Goal: Task Accomplishment & Management: Manage account settings

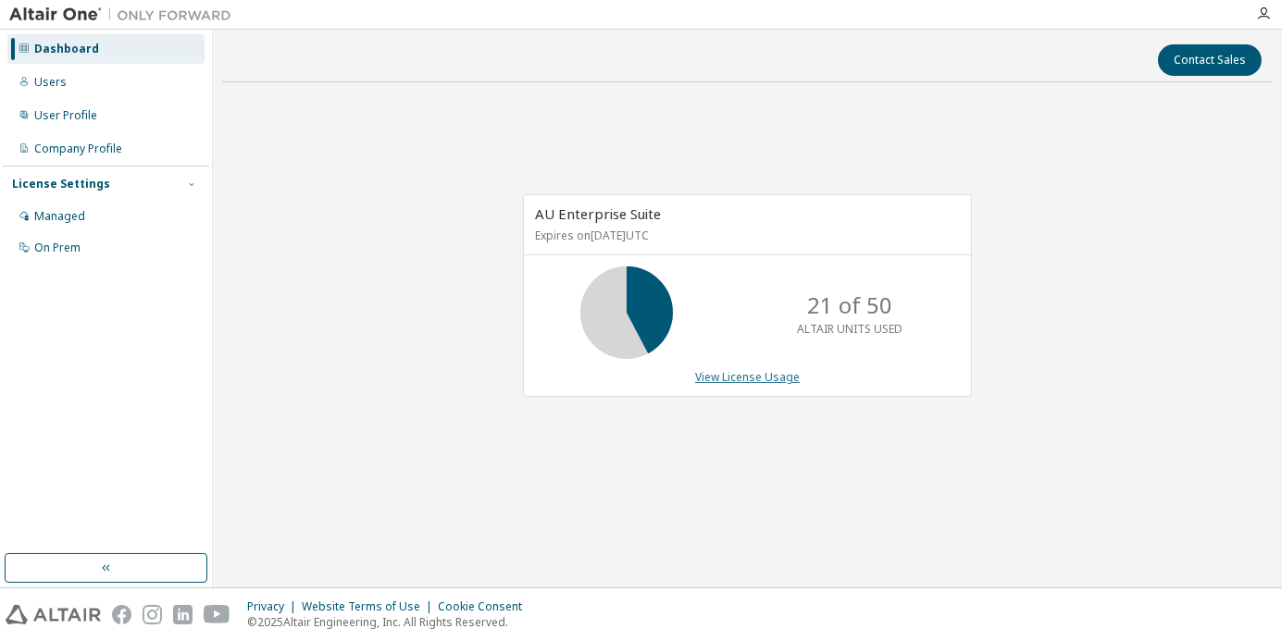
click at [750, 379] on link "View License Usage" at bounding box center [747, 377] width 105 height 16
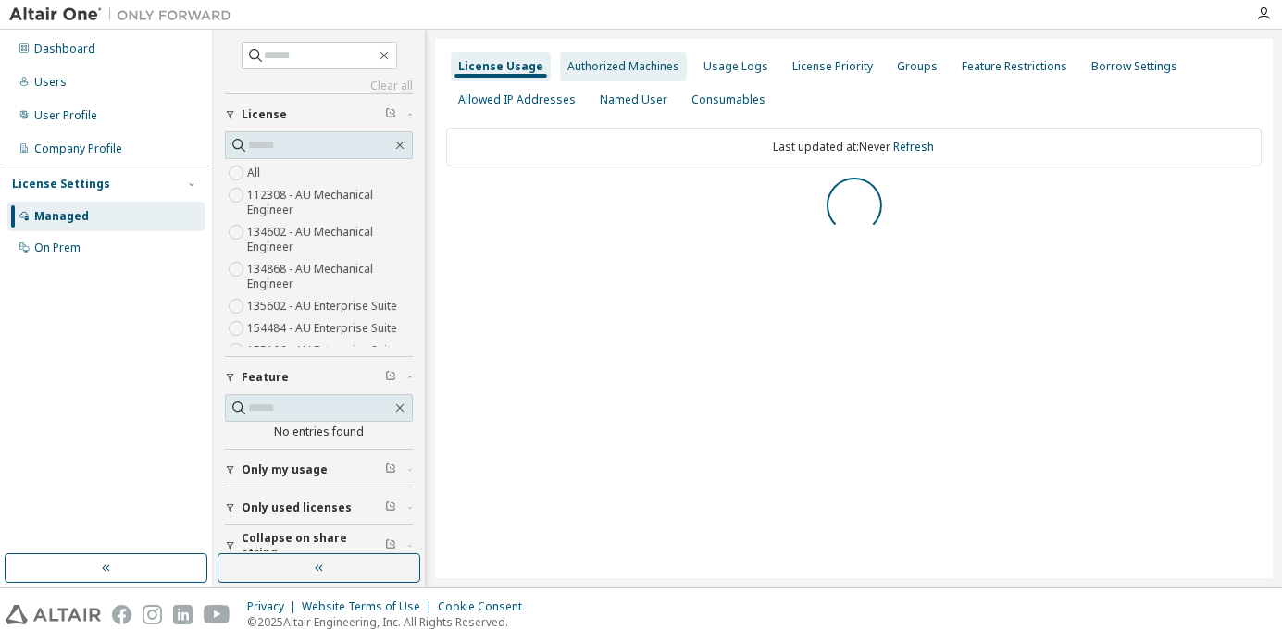
click at [652, 68] on div "Authorized Machines" at bounding box center [623, 66] width 112 height 15
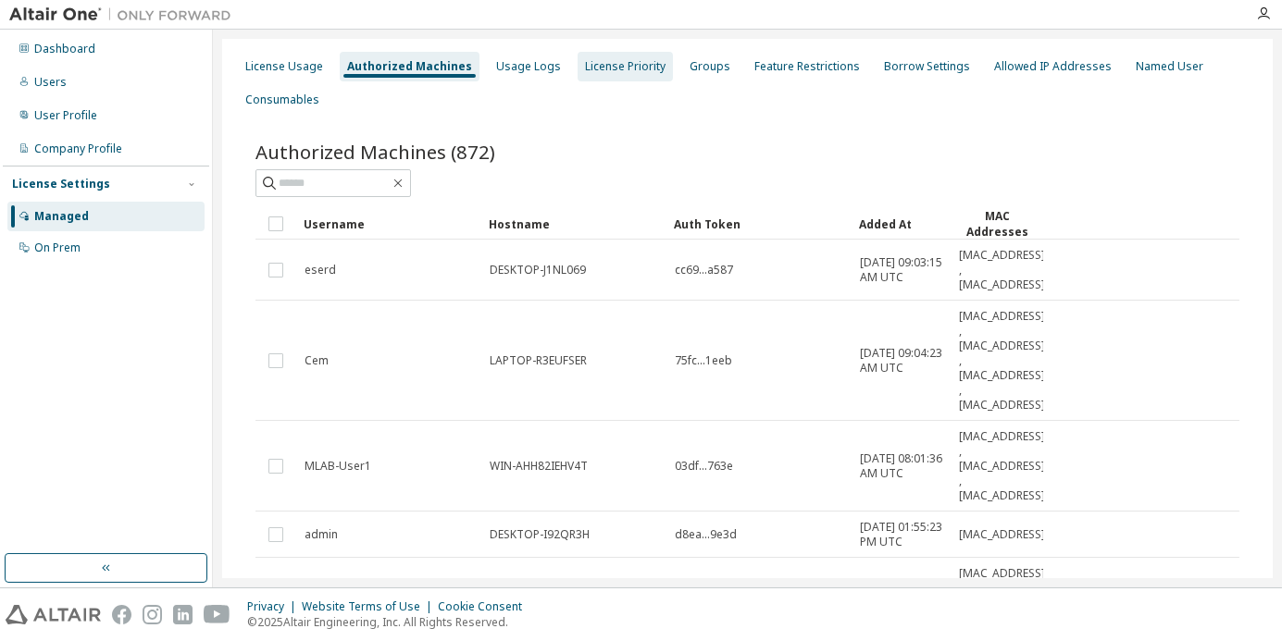
click at [603, 68] on div "License Priority" at bounding box center [625, 66] width 81 height 15
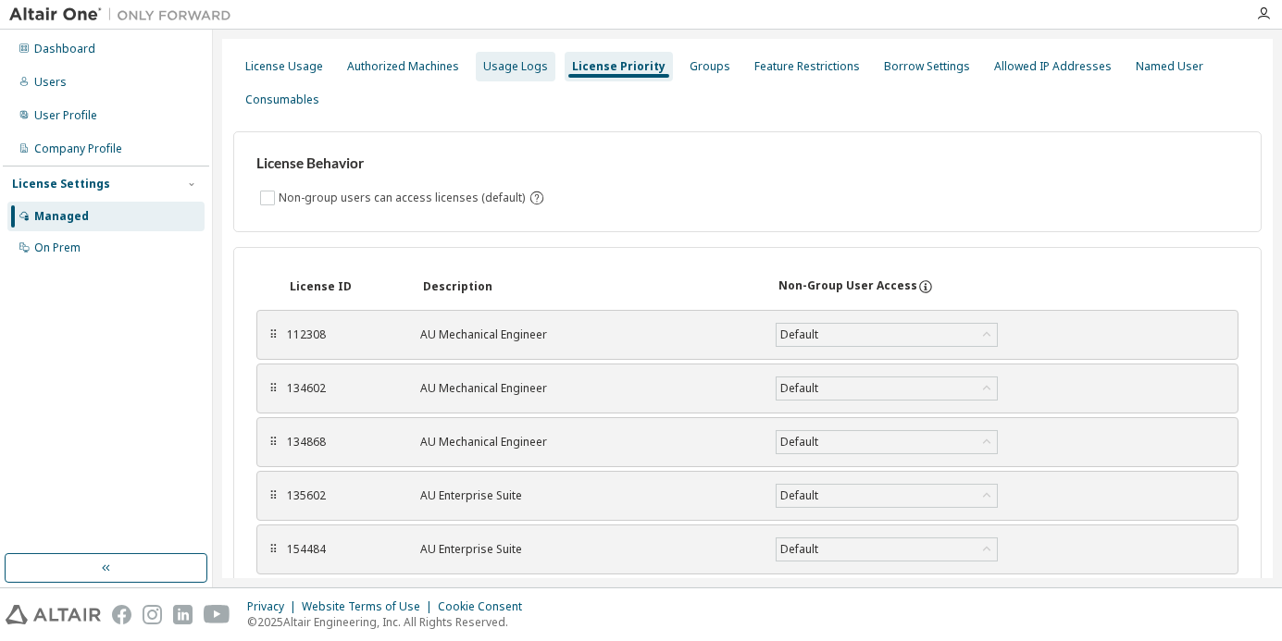
click at [520, 70] on div "Usage Logs" at bounding box center [515, 66] width 65 height 15
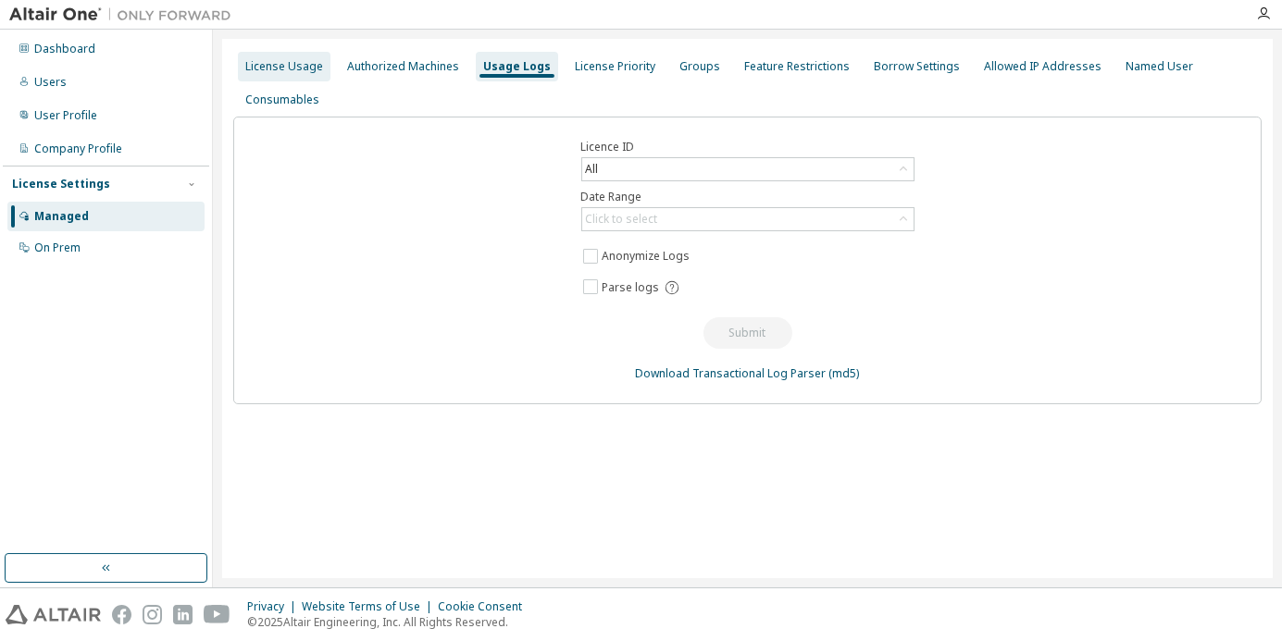
click at [291, 62] on div "License Usage" at bounding box center [284, 66] width 78 height 15
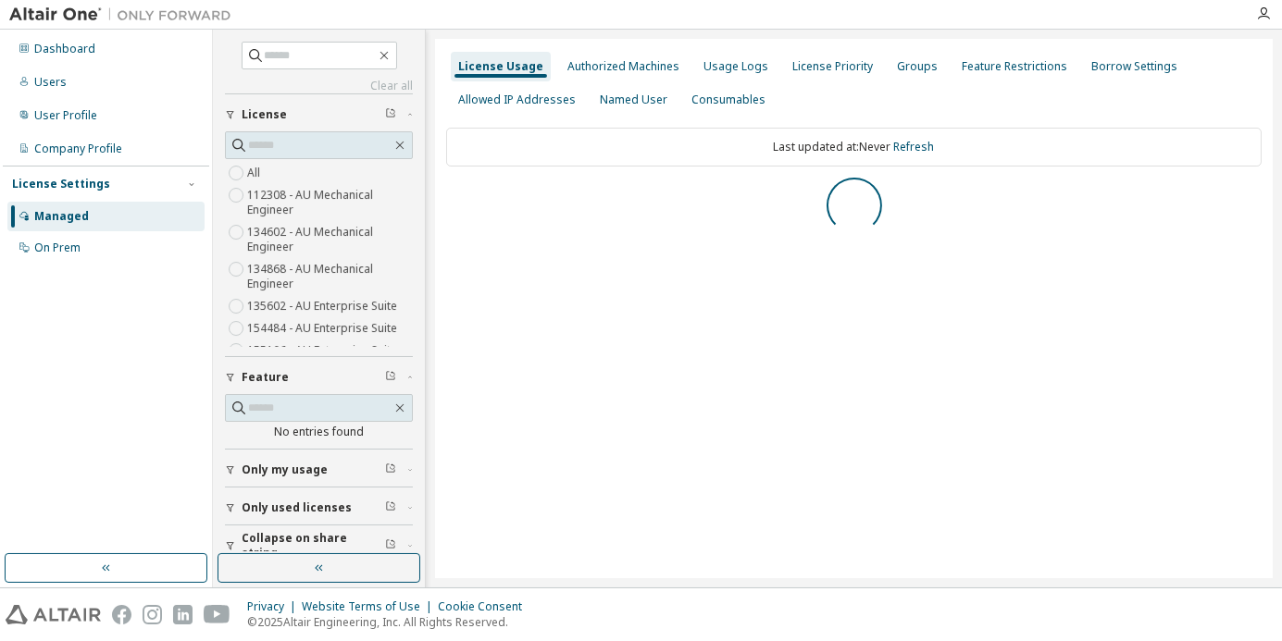
scroll to position [93, 0]
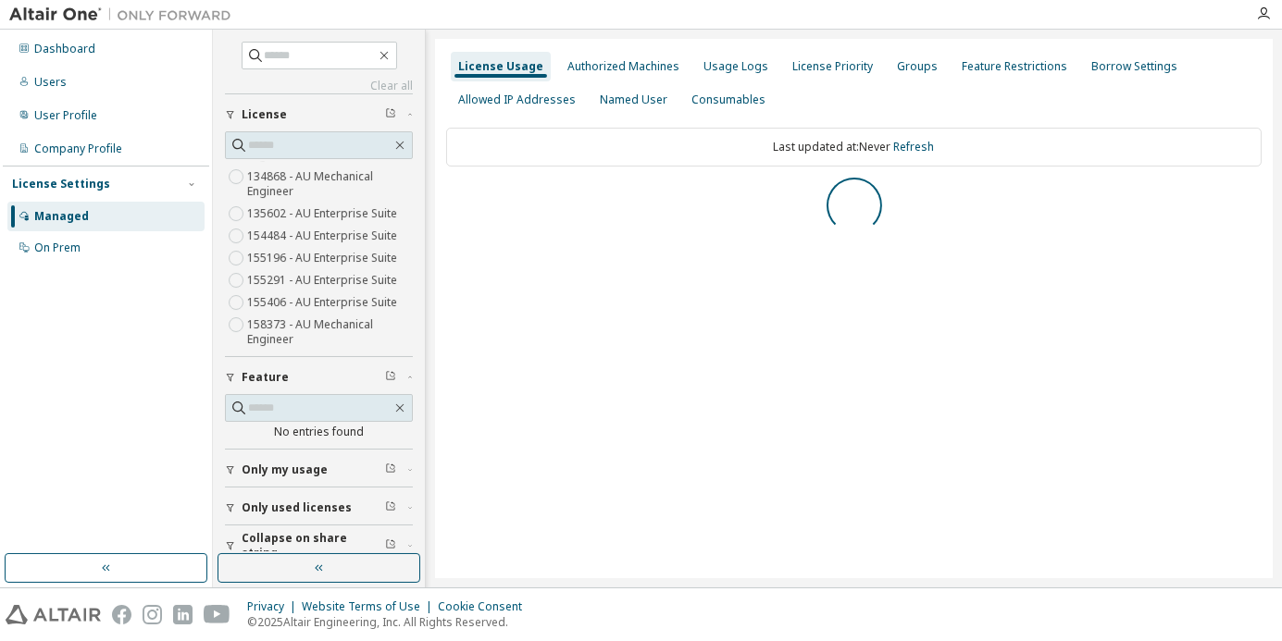
click at [284, 467] on span "Only my usage" at bounding box center [285, 470] width 86 height 15
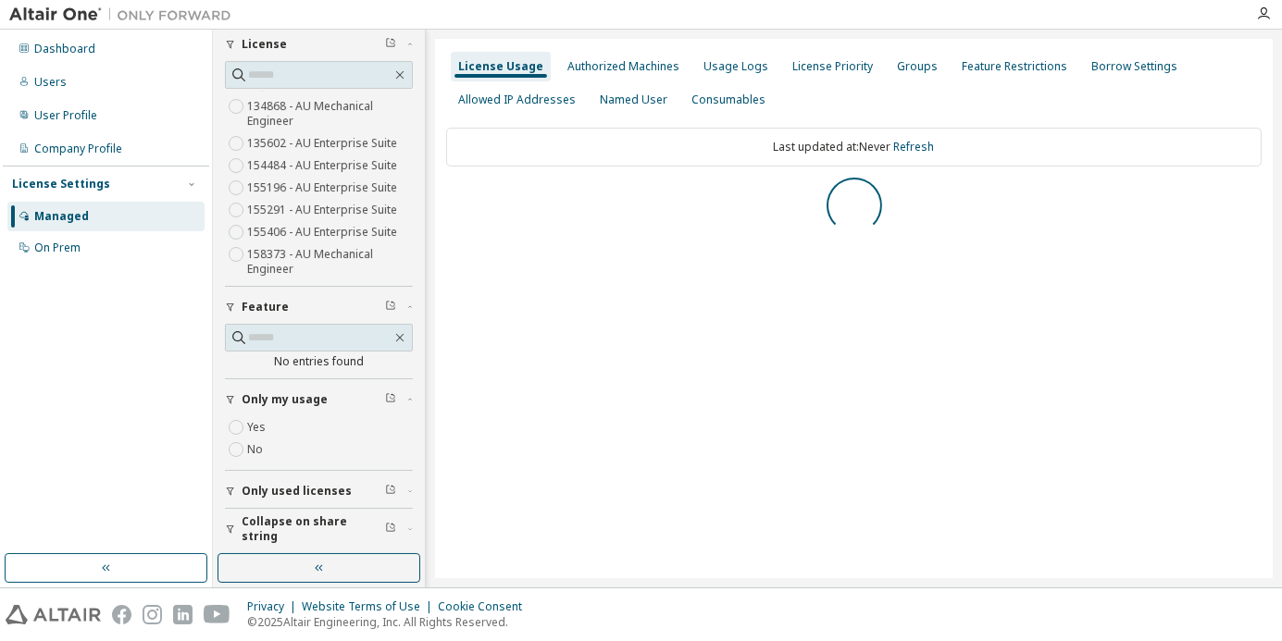
click at [295, 484] on span "Only used licenses" at bounding box center [297, 491] width 110 height 15
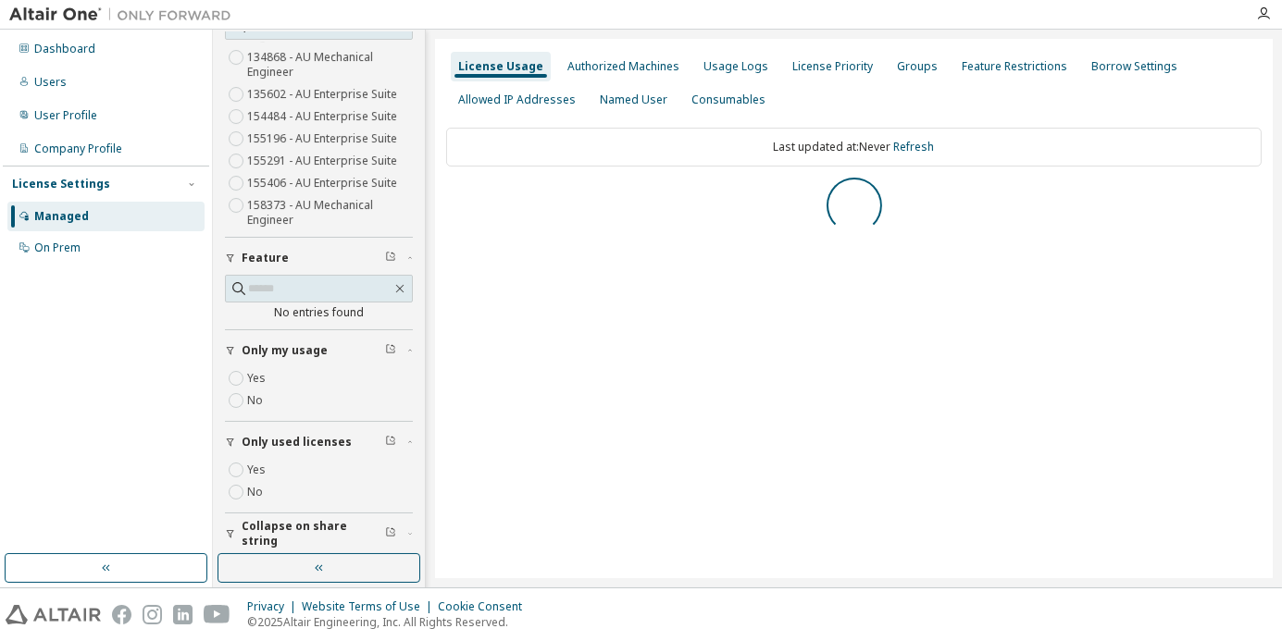
scroll to position [125, 0]
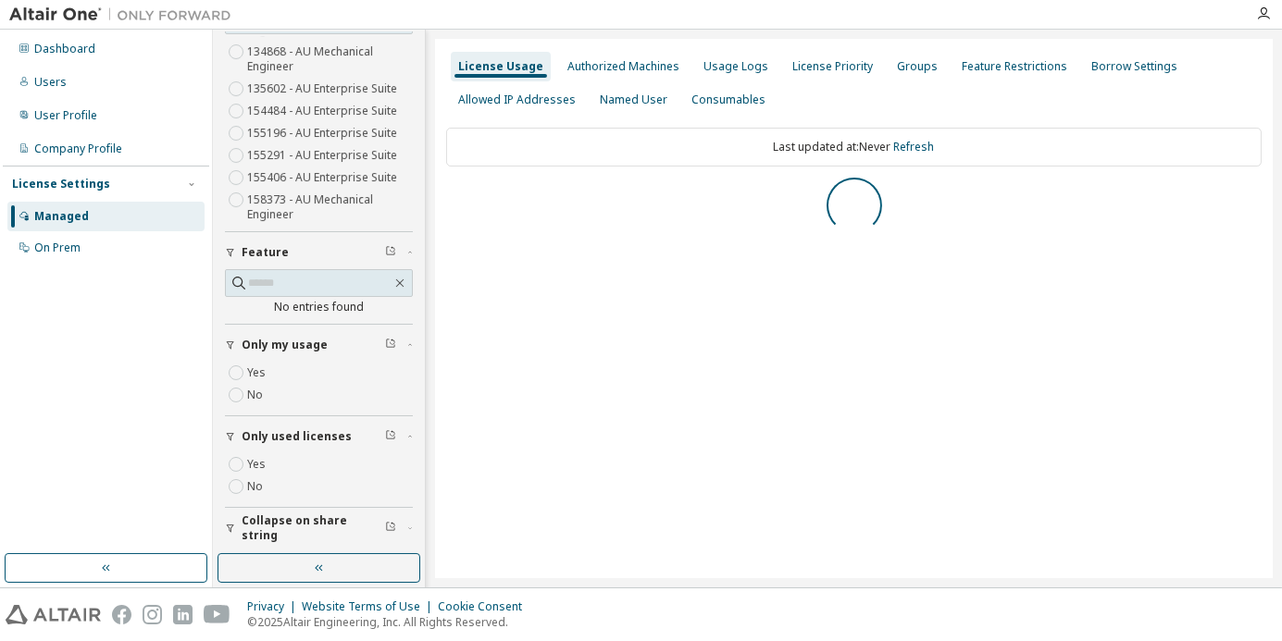
click at [294, 520] on span "Collapse on share string" at bounding box center [313, 529] width 143 height 30
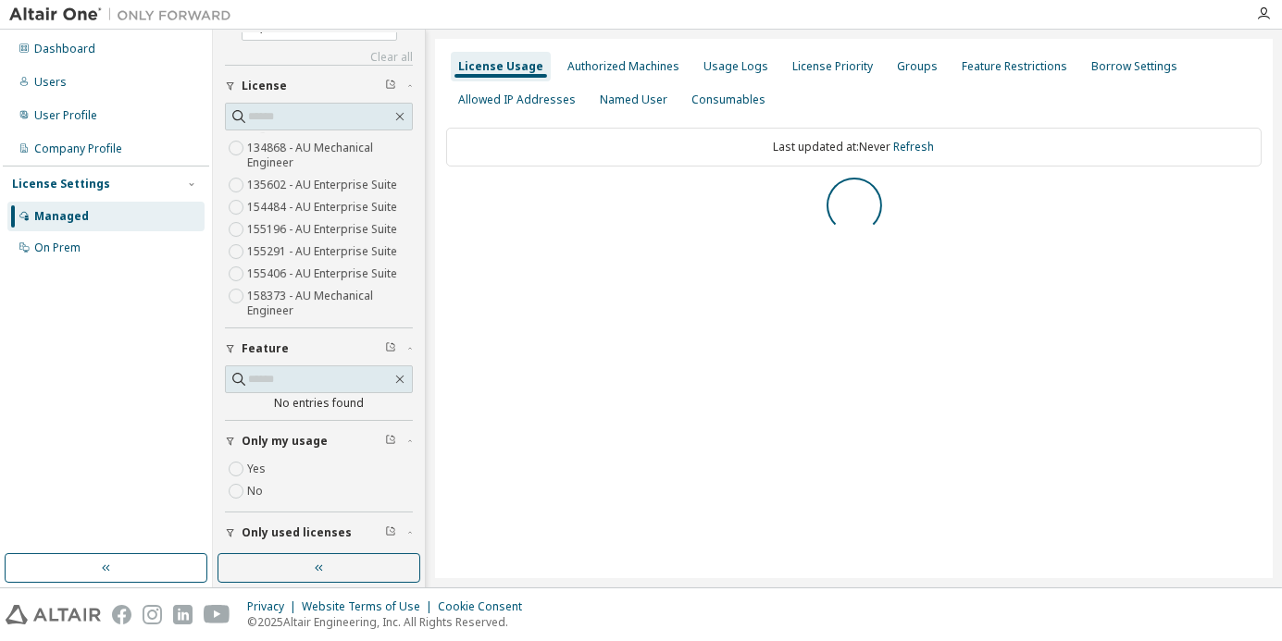
scroll to position [0, 0]
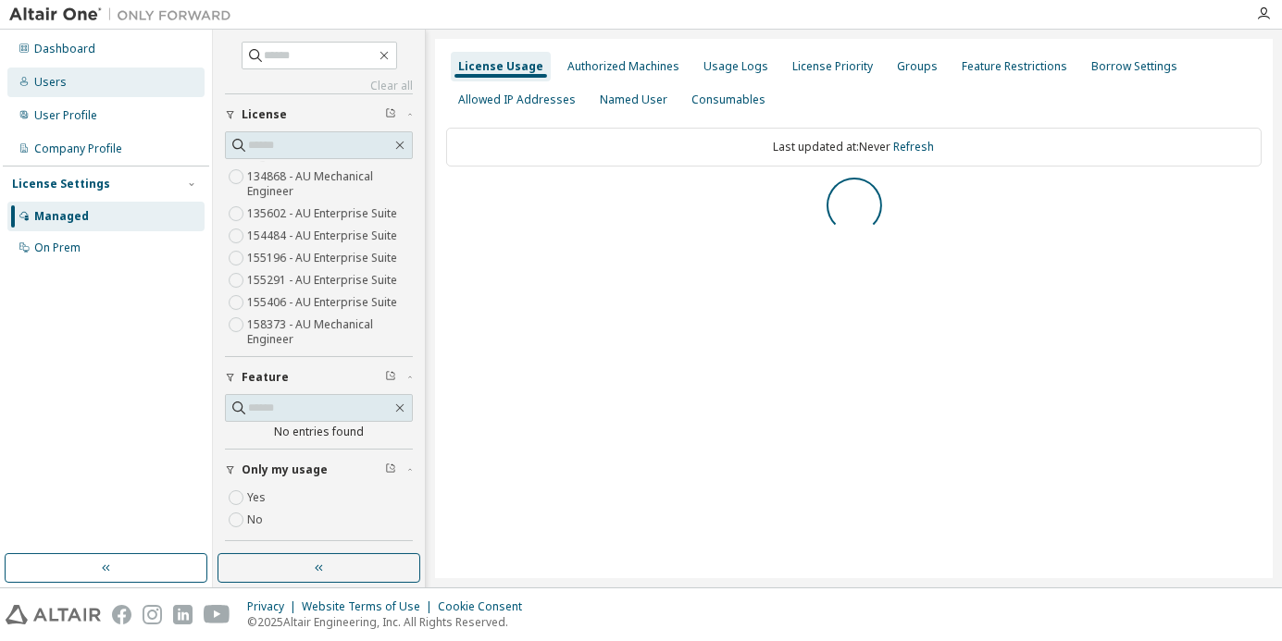
click at [108, 84] on div "Users" at bounding box center [105, 83] width 197 height 30
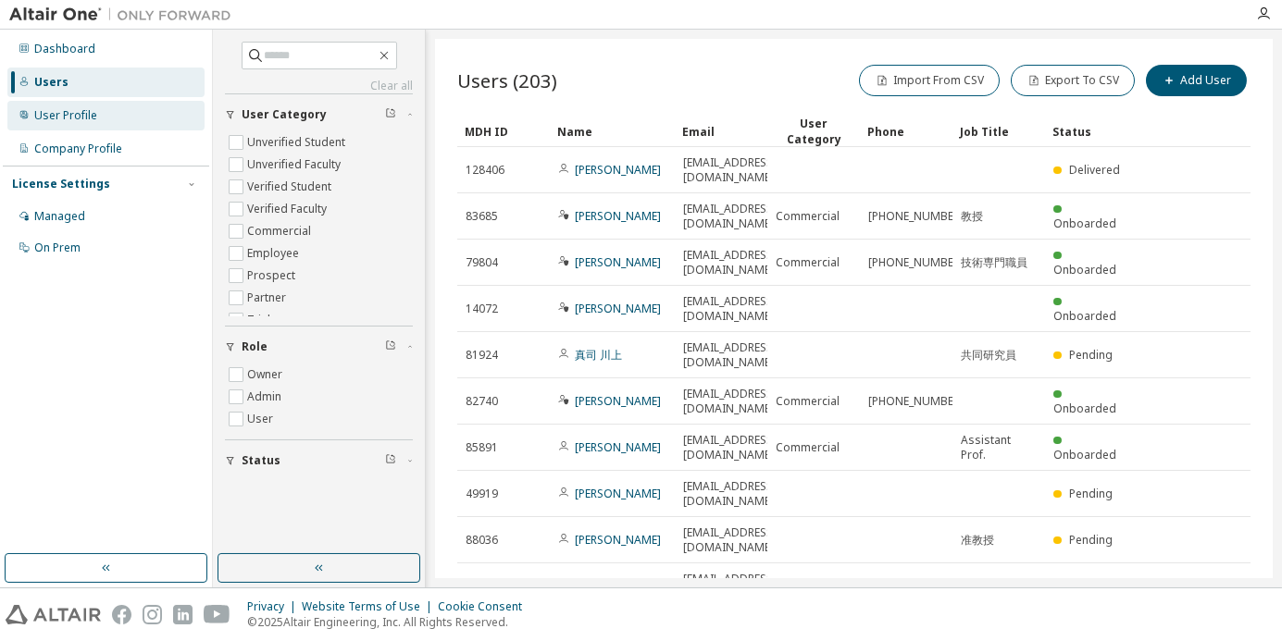
click at [130, 124] on div "User Profile" at bounding box center [105, 116] width 197 height 30
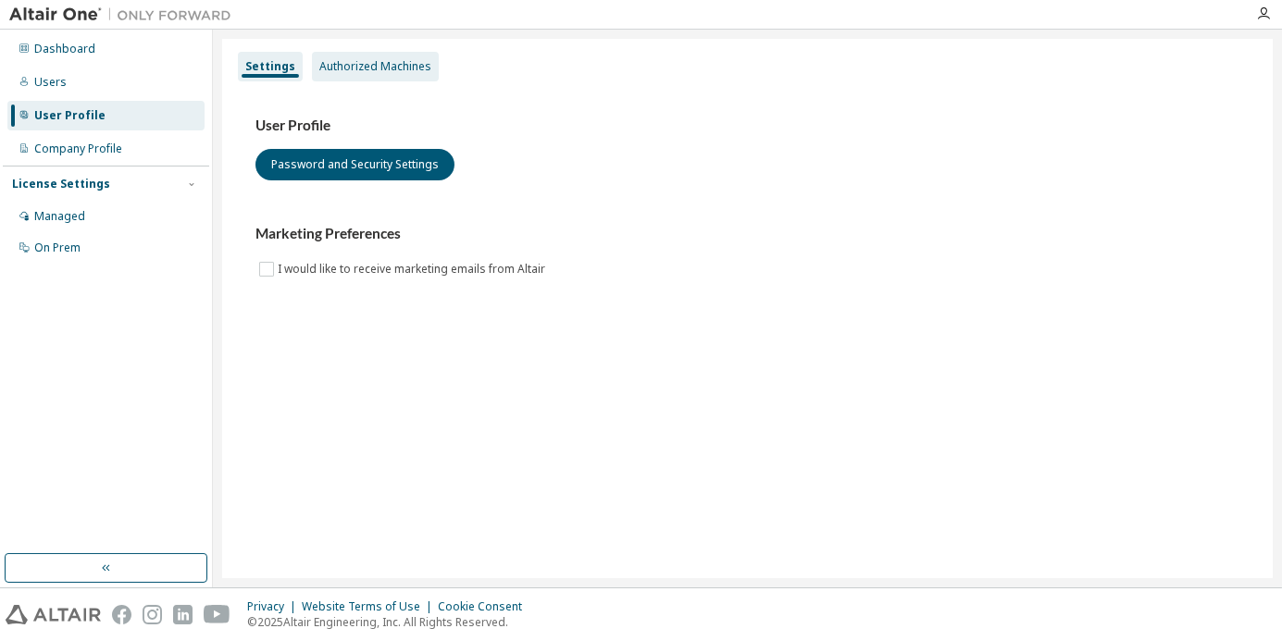
click at [365, 68] on div "Authorized Machines" at bounding box center [375, 66] width 112 height 15
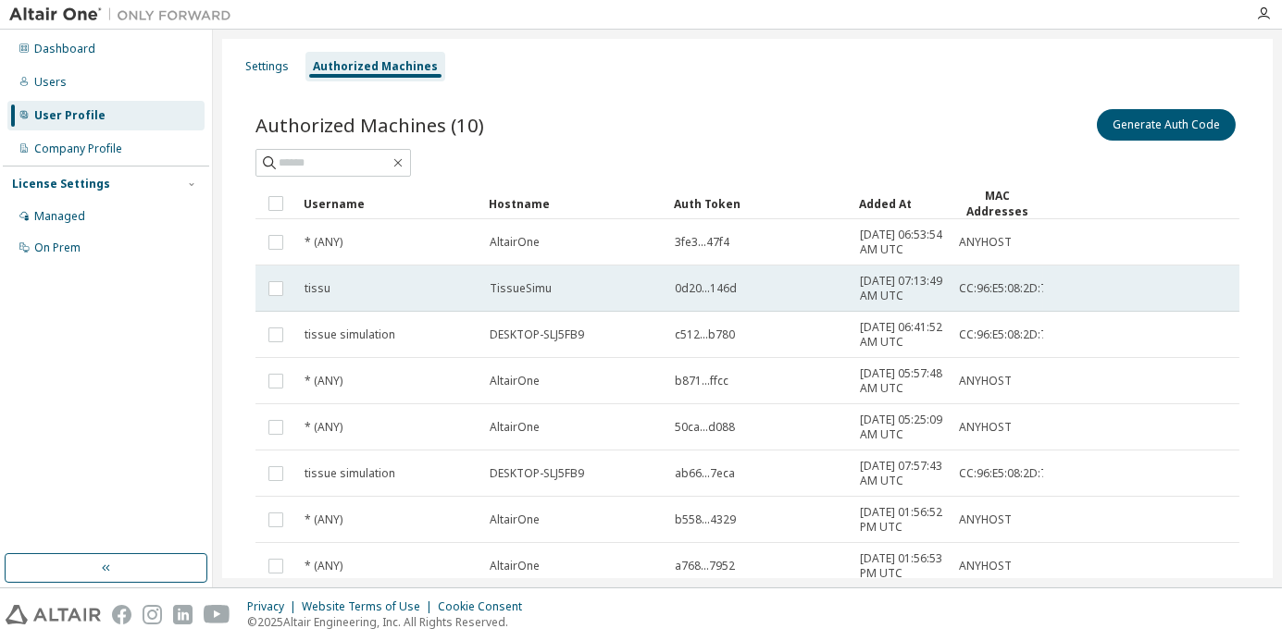
click at [710, 296] on span "0d20...146d" at bounding box center [706, 288] width 62 height 15
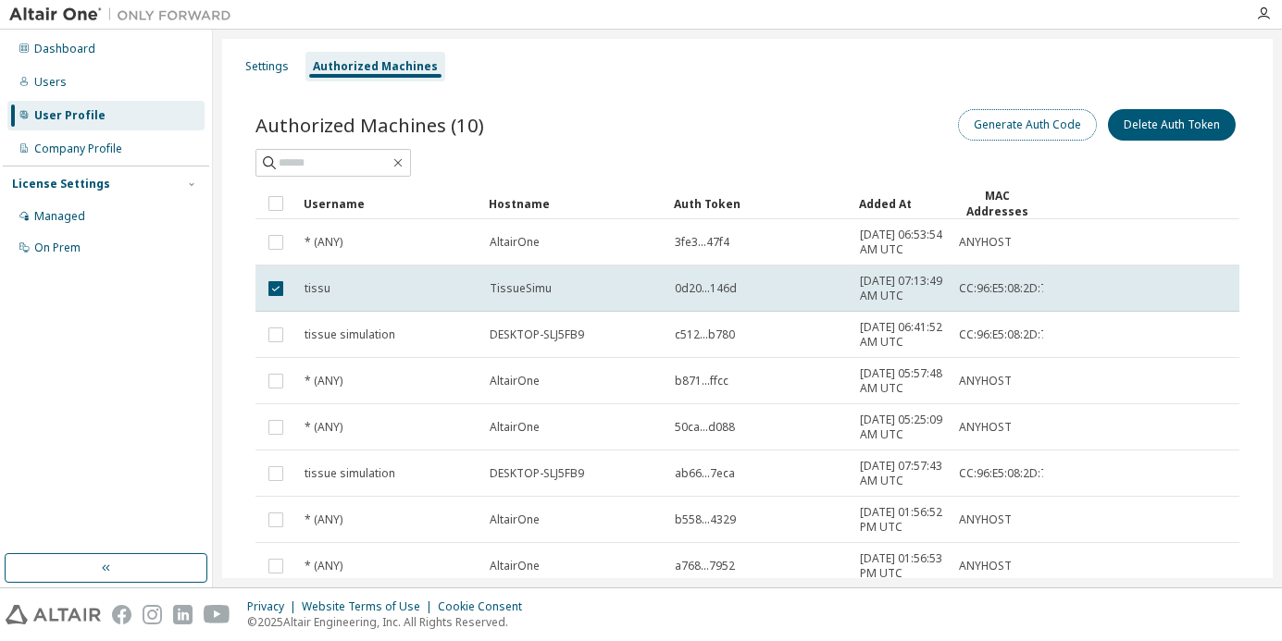
click at [1011, 137] on button "Generate Auth Code" at bounding box center [1027, 124] width 139 height 31
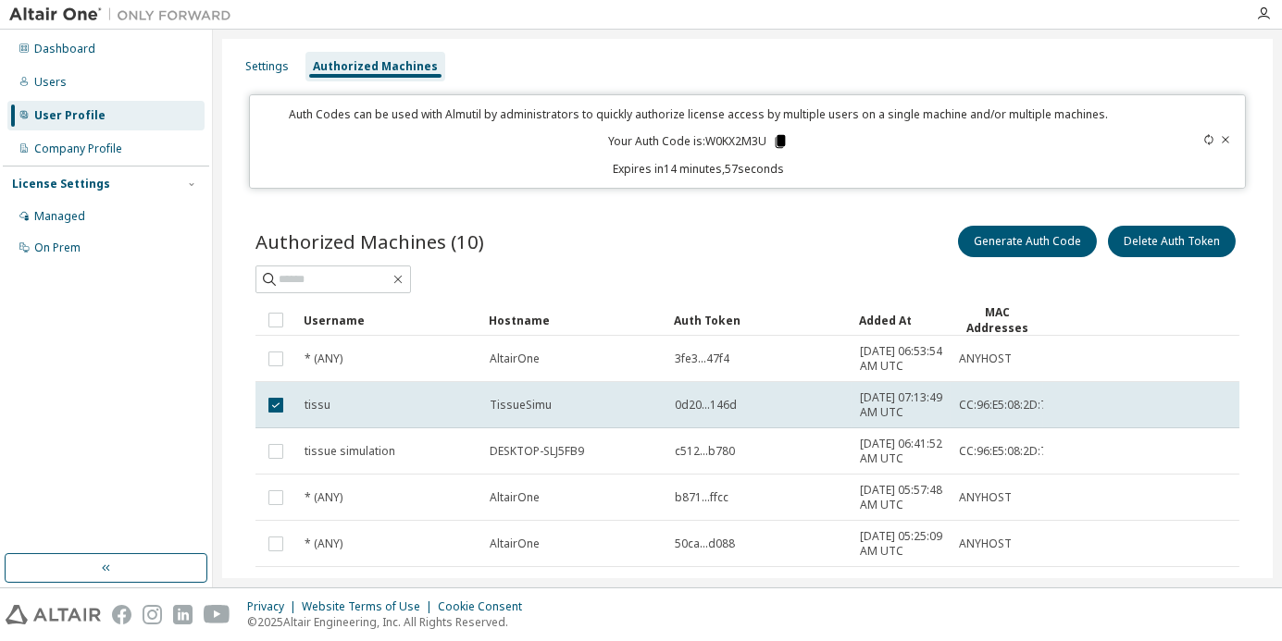
click at [777, 143] on icon at bounding box center [781, 141] width 10 height 13
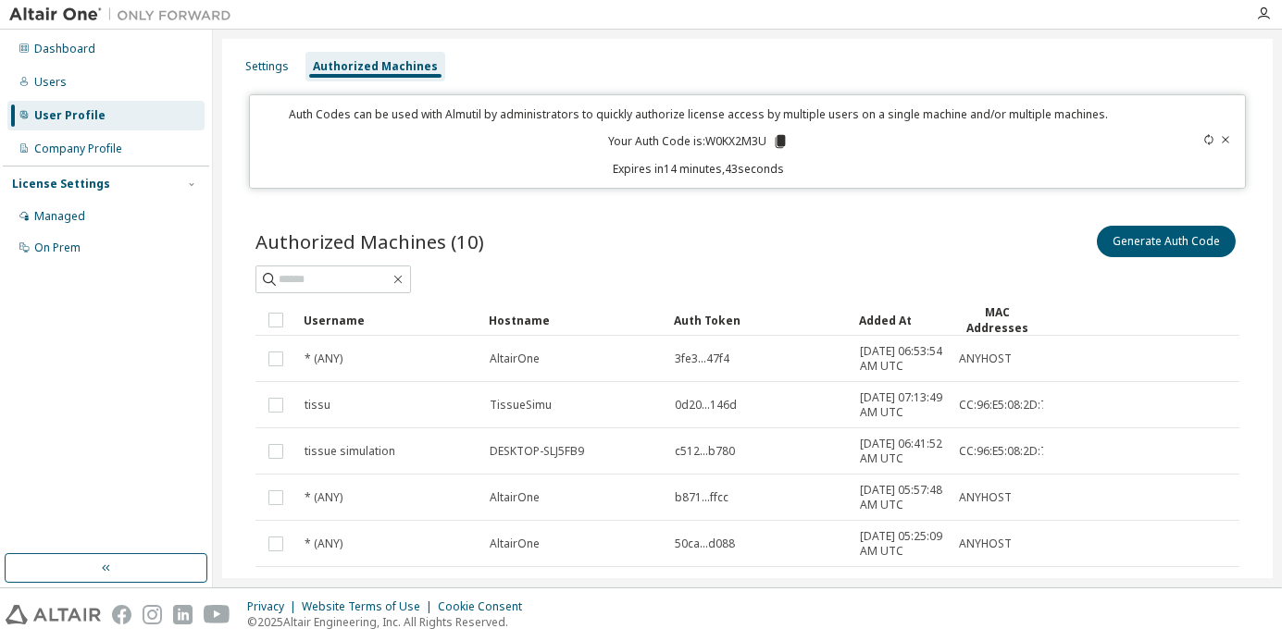
click at [766, 266] on div at bounding box center [747, 280] width 984 height 28
